Goal: Information Seeking & Learning: Learn about a topic

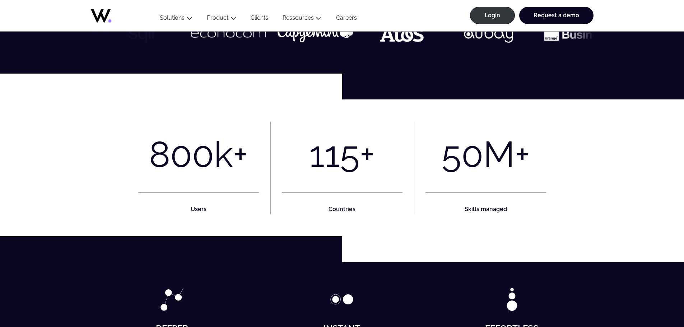
scroll to position [180, 0]
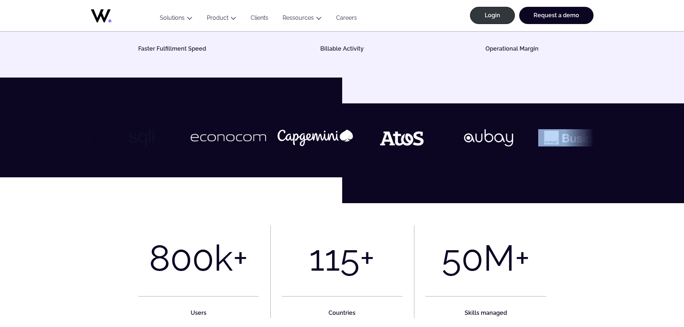
drag, startPoint x: 572, startPoint y: 141, endPoint x: 454, endPoint y: 140, distance: 118.9
click at [454, 140] on div at bounding box center [342, 140] width 503 height 22
click at [580, 138] on div at bounding box center [342, 140] width 503 height 22
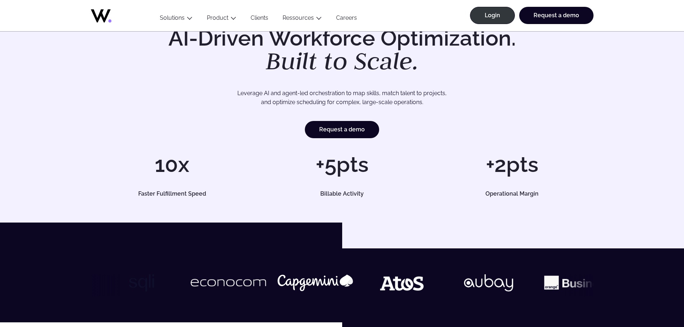
scroll to position [72, 0]
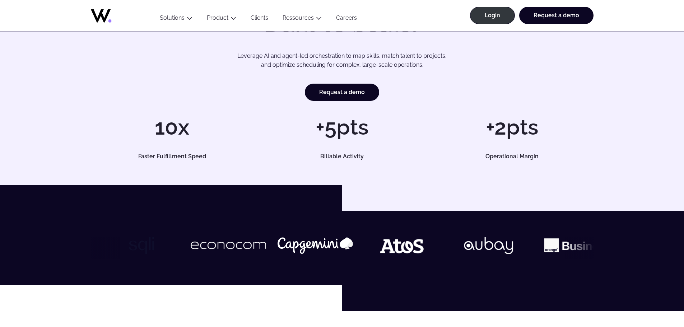
click at [251, 17] on link "Clients" at bounding box center [259, 19] width 32 height 10
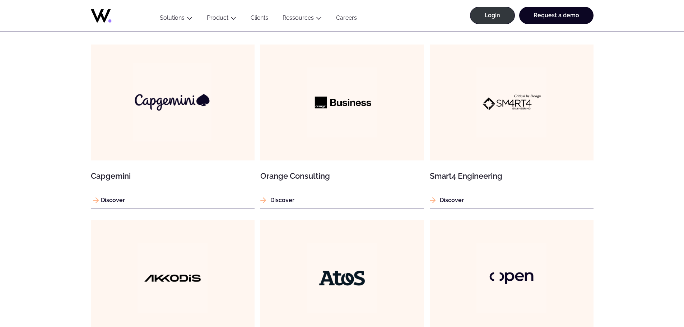
scroll to position [575, 0]
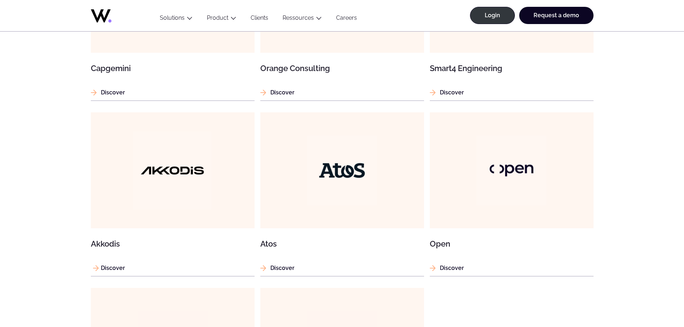
click at [158, 186] on img at bounding box center [172, 170] width 78 height 78
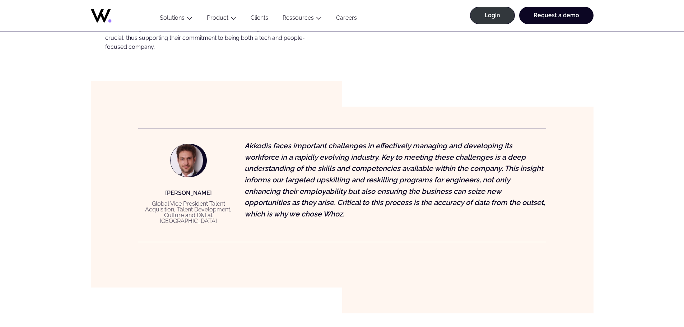
scroll to position [539, 0]
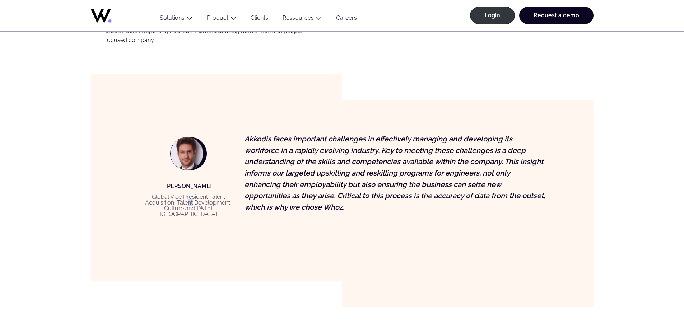
drag, startPoint x: 186, startPoint y: 204, endPoint x: 202, endPoint y: 208, distance: 16.2
click at [194, 206] on p "Global Vice President Talent Acquisition, Talent Development, Culture and D&I a…" at bounding box center [188, 205] width 101 height 23
click at [217, 210] on p "Global Vice President Talent Acquisition, Talent Development, Culture and D&I a…" at bounding box center [188, 205] width 101 height 23
drag, startPoint x: 178, startPoint y: 212, endPoint x: 197, endPoint y: 208, distance: 18.7
click at [194, 209] on p "Global Vice President Talent Acquisition, Talent Development, Culture and D&I a…" at bounding box center [188, 205] width 101 height 23
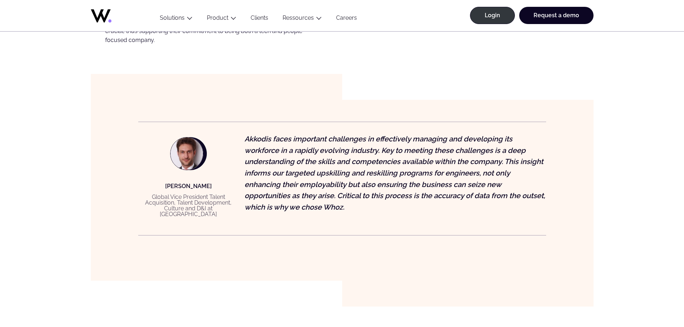
click at [209, 207] on p "Global Vice President Talent Acquisition, Talent Development, Culture and D&I a…" at bounding box center [188, 205] width 101 height 23
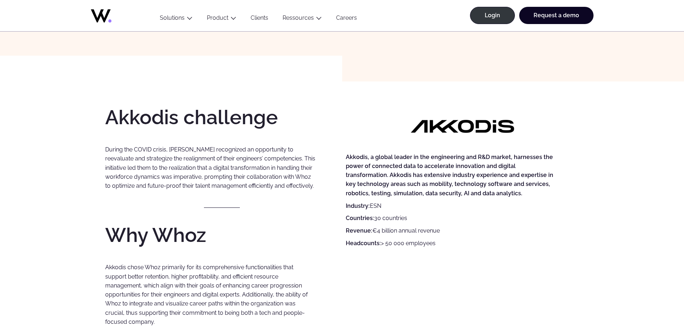
scroll to position [180, 0]
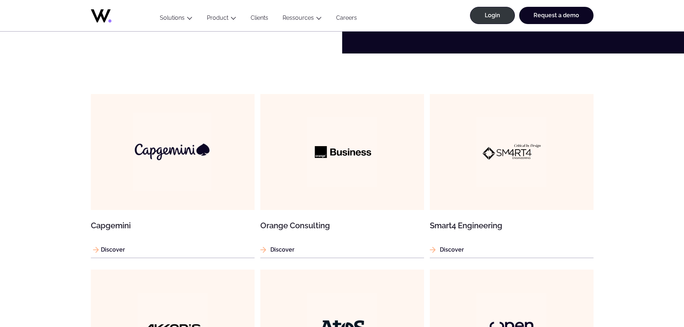
scroll to position [395, 0]
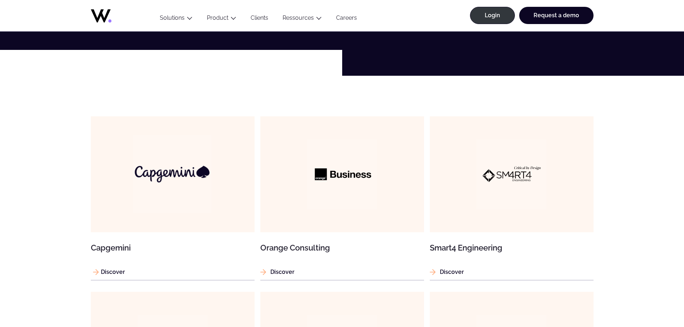
click at [168, 172] on img at bounding box center [172, 174] width 78 height 78
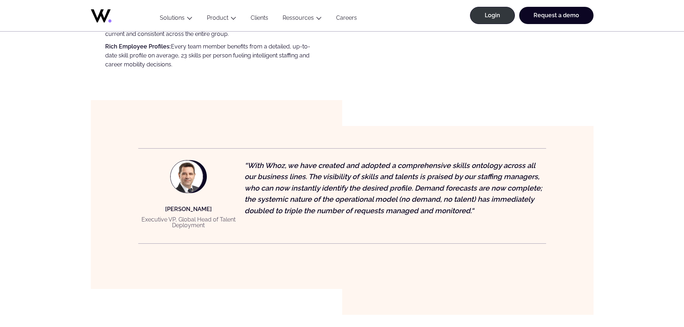
scroll to position [575, 0]
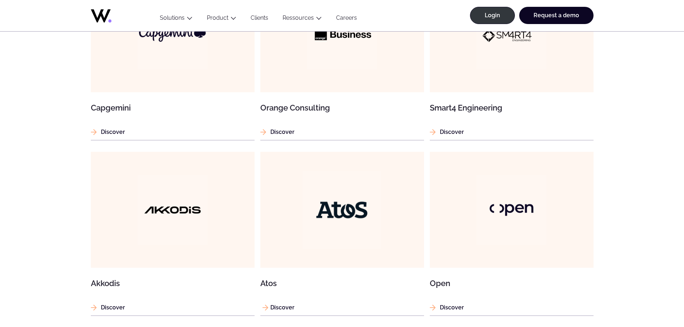
scroll to position [539, 0]
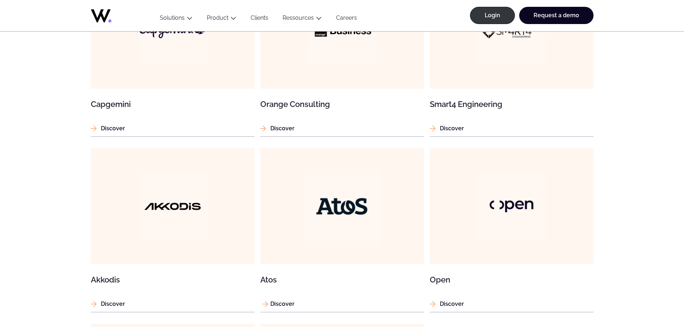
click at [341, 207] on img at bounding box center [342, 206] width 78 height 78
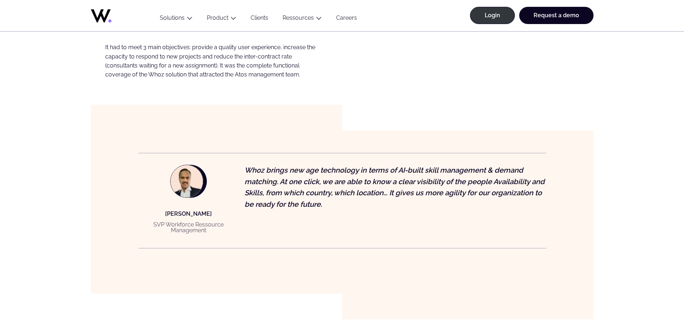
click at [178, 222] on p "SVP Workforce Ressource Management" at bounding box center [188, 227] width 101 height 11
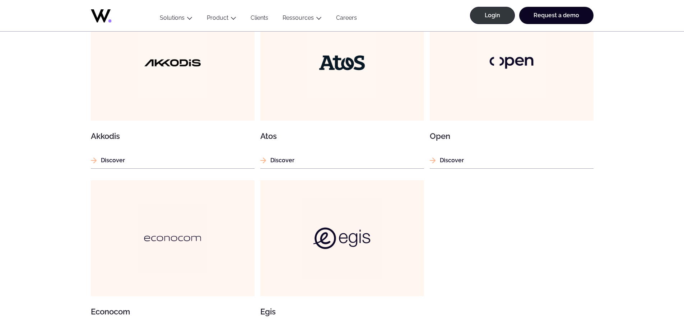
click at [331, 244] on img at bounding box center [342, 238] width 78 height 78
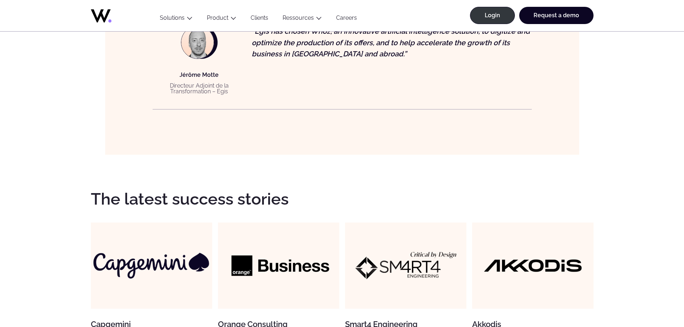
scroll to position [754, 0]
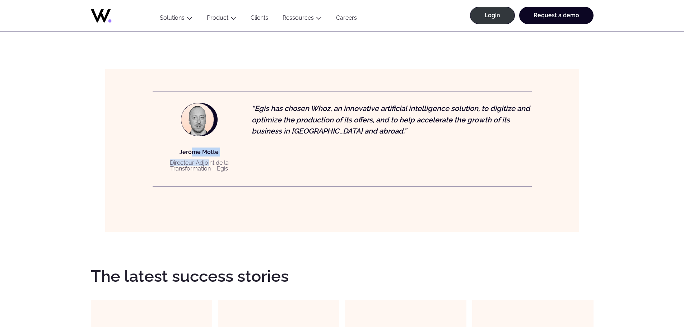
drag, startPoint x: 194, startPoint y: 148, endPoint x: 241, endPoint y: 167, distance: 50.9
click at [210, 159] on div "[PERSON_NAME] Directeur Adjoint de la Transformation – Egis" at bounding box center [199, 161] width 93 height 27
click at [260, 173] on figure "[PERSON_NAME] Directeur Adjoint de la Transformation – Egis “Egis has chosen Wh…" at bounding box center [342, 139] width 379 height 96
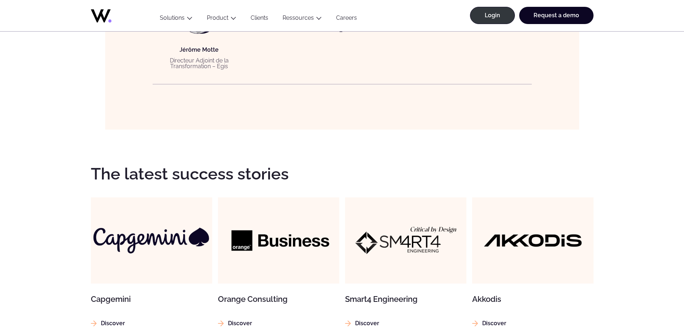
scroll to position [898, 0]
